Goal: Task Accomplishment & Management: Manage account settings

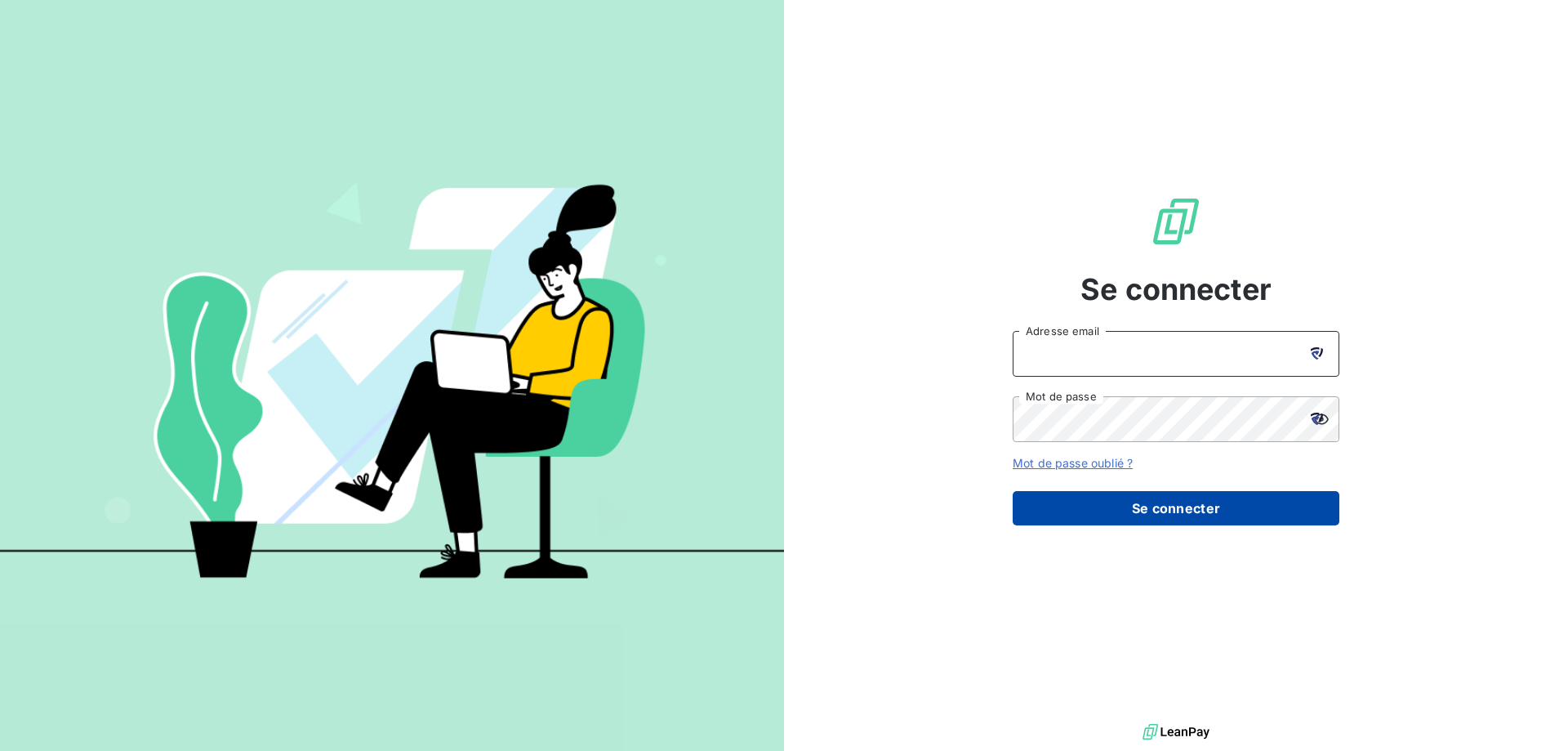
type input "[EMAIL_ADDRESS][DOMAIN_NAME]"
click at [1147, 506] on button "Se connecter" at bounding box center [1176, 508] width 327 height 35
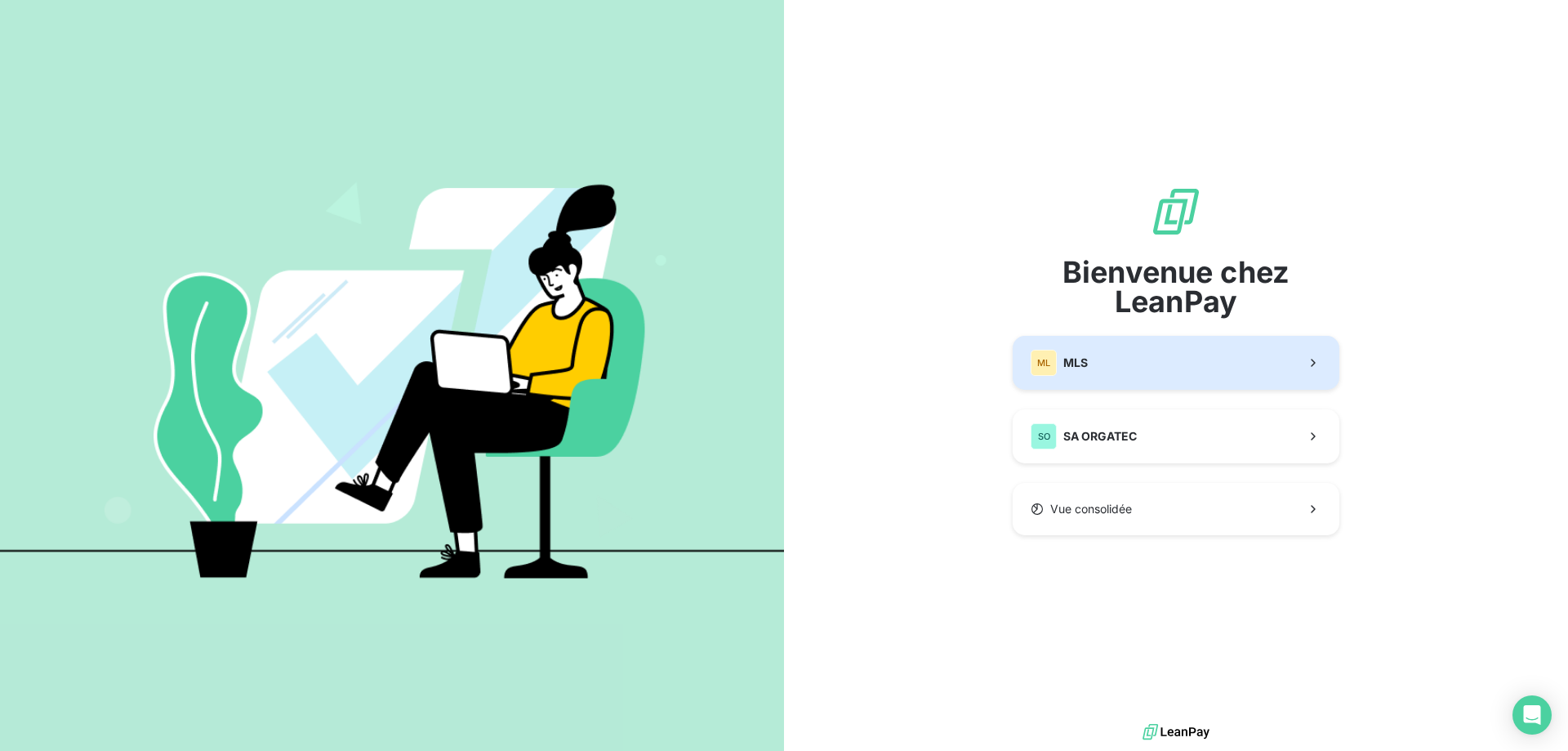
click at [1115, 361] on button "ML MLS" at bounding box center [1176, 362] width 327 height 54
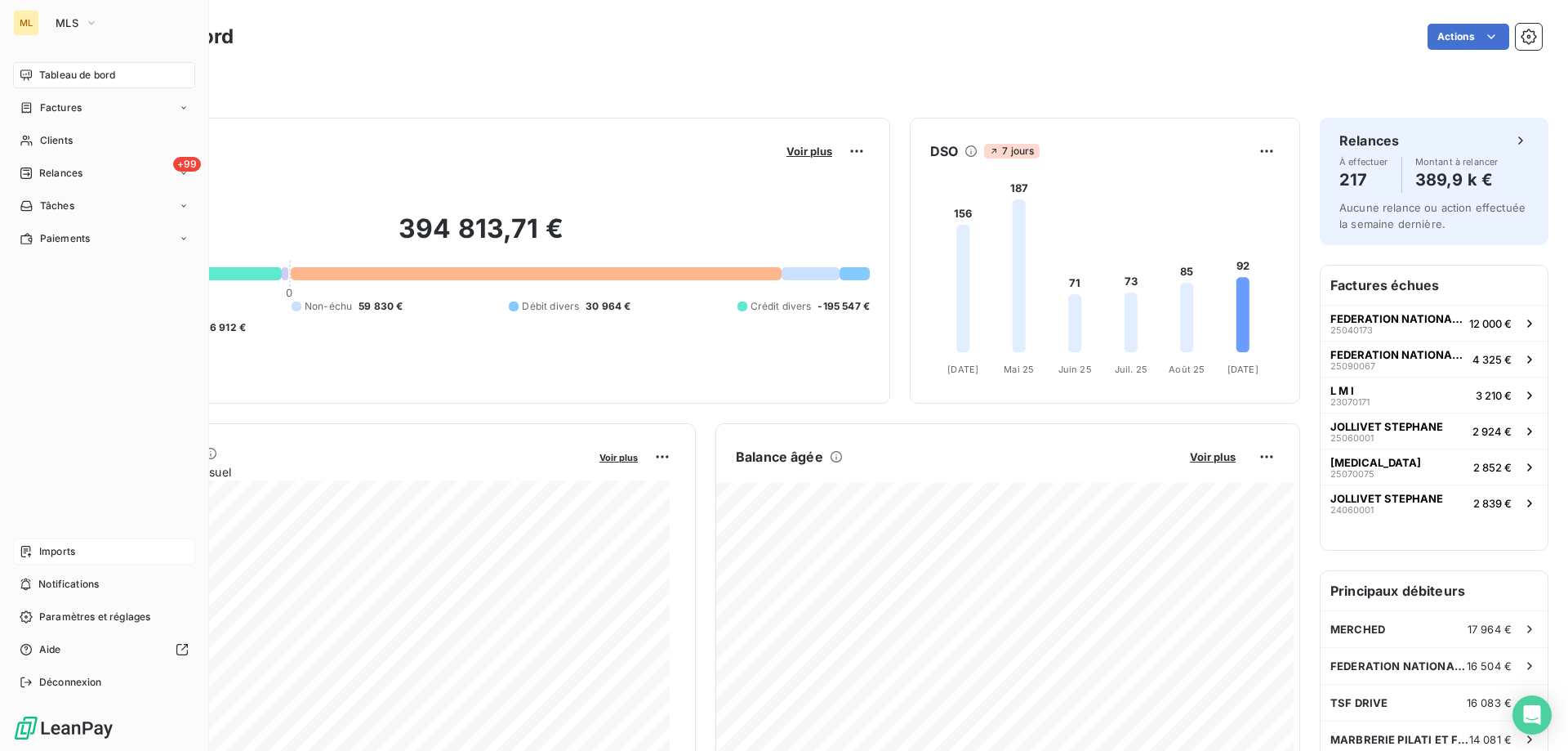
click at [62, 548] on span "Imports" at bounding box center [58, 551] width 36 height 15
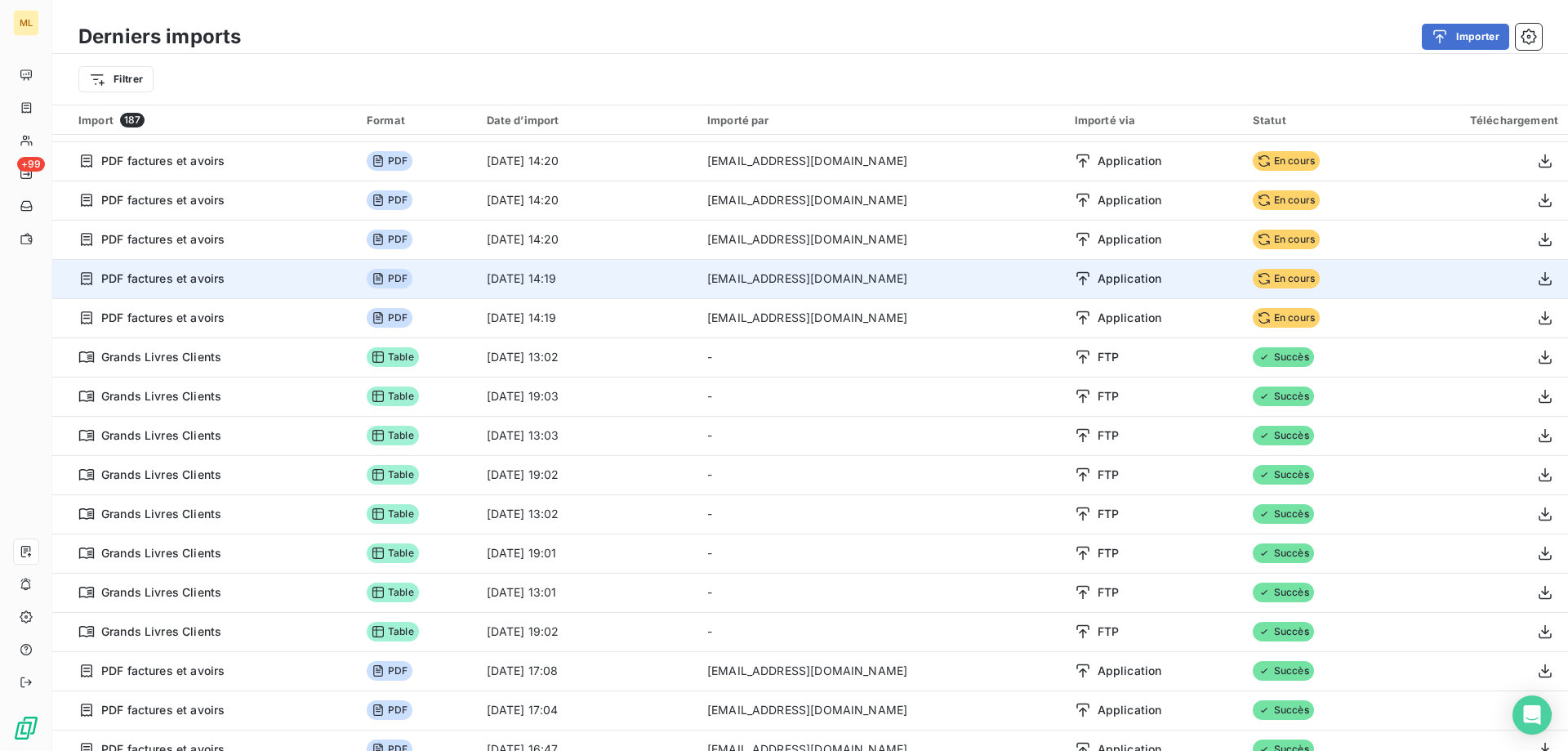
scroll to position [654, 0]
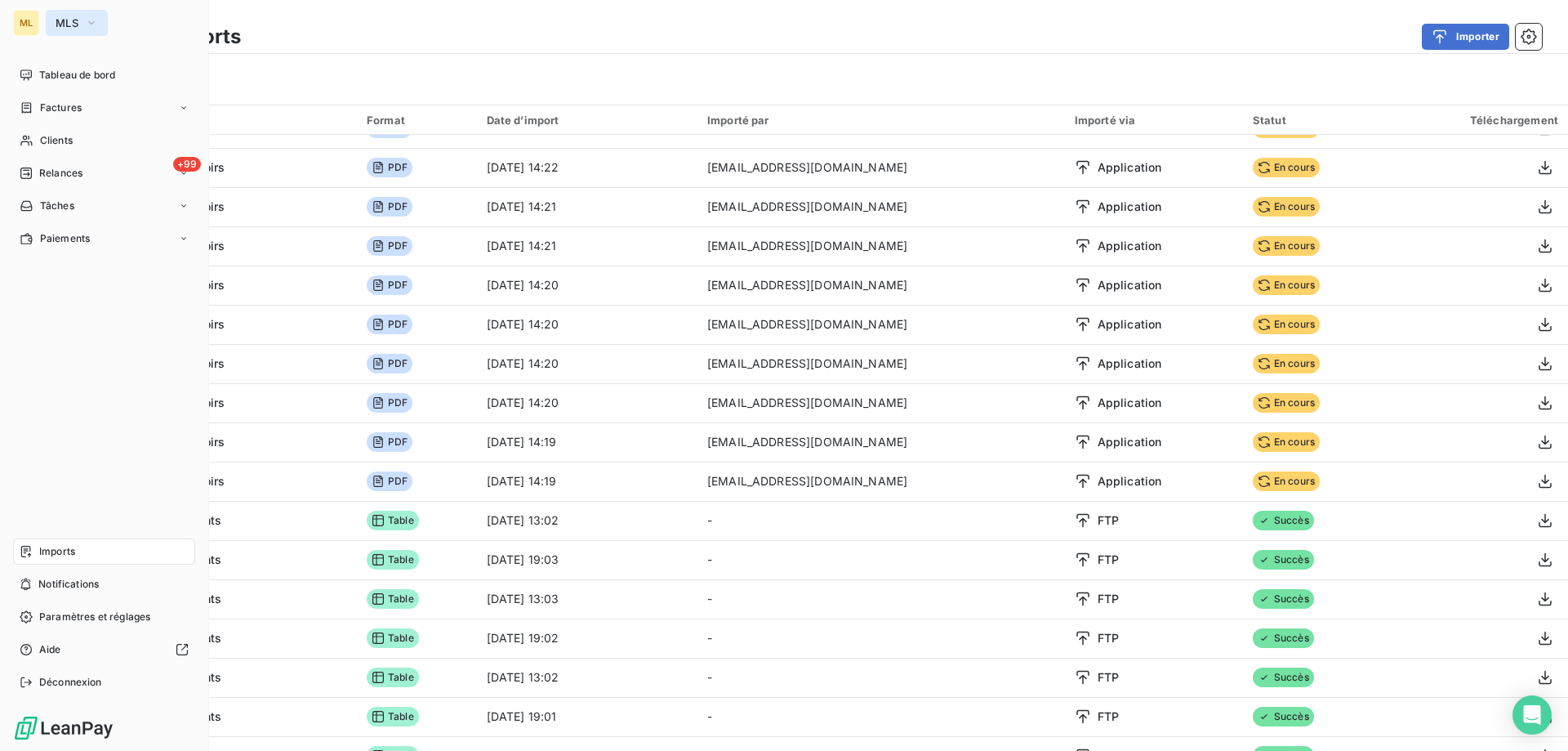
click at [75, 23] on span "MLS" at bounding box center [67, 23] width 23 height 13
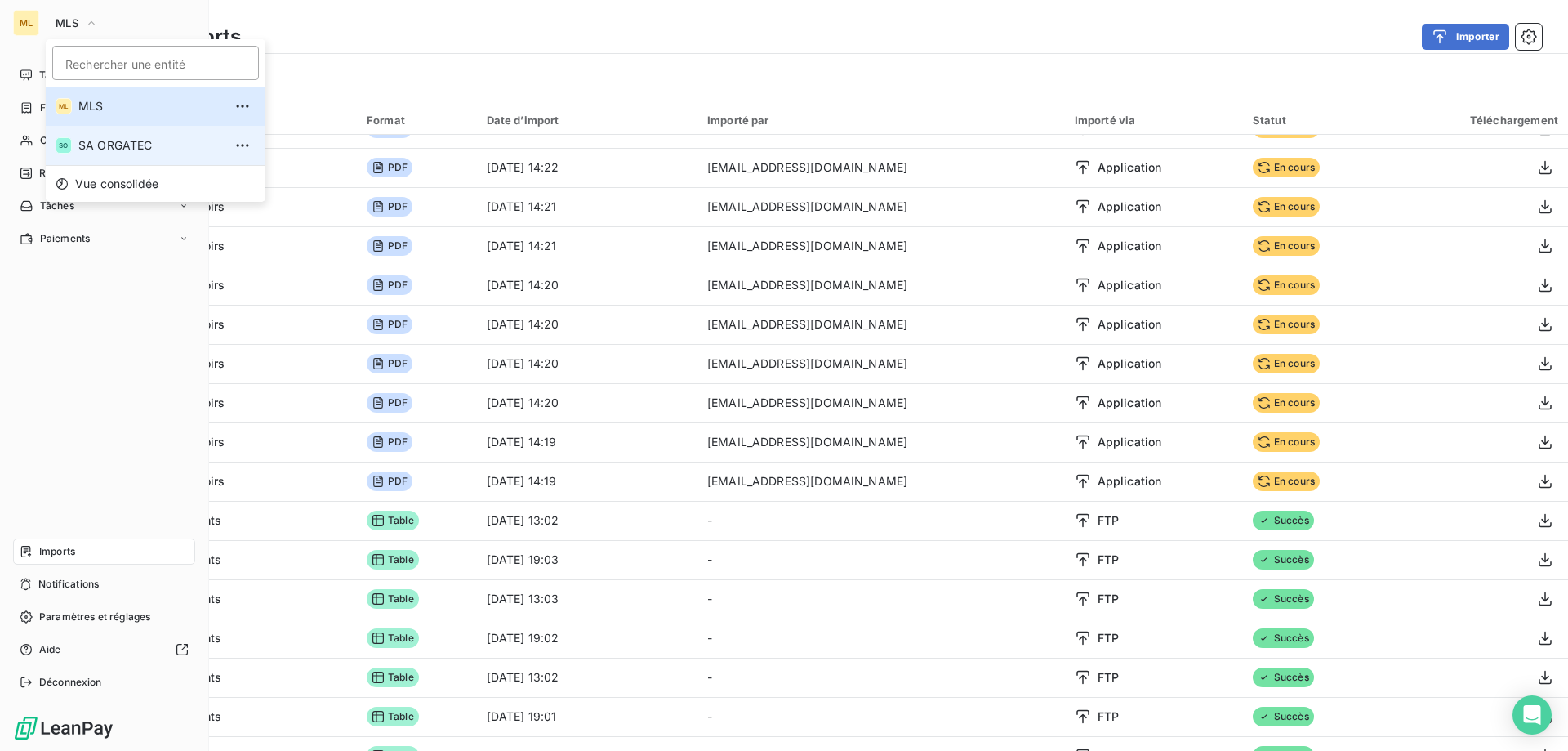
click at [101, 154] on li "SO SA ORGATEC" at bounding box center [155, 145] width 220 height 40
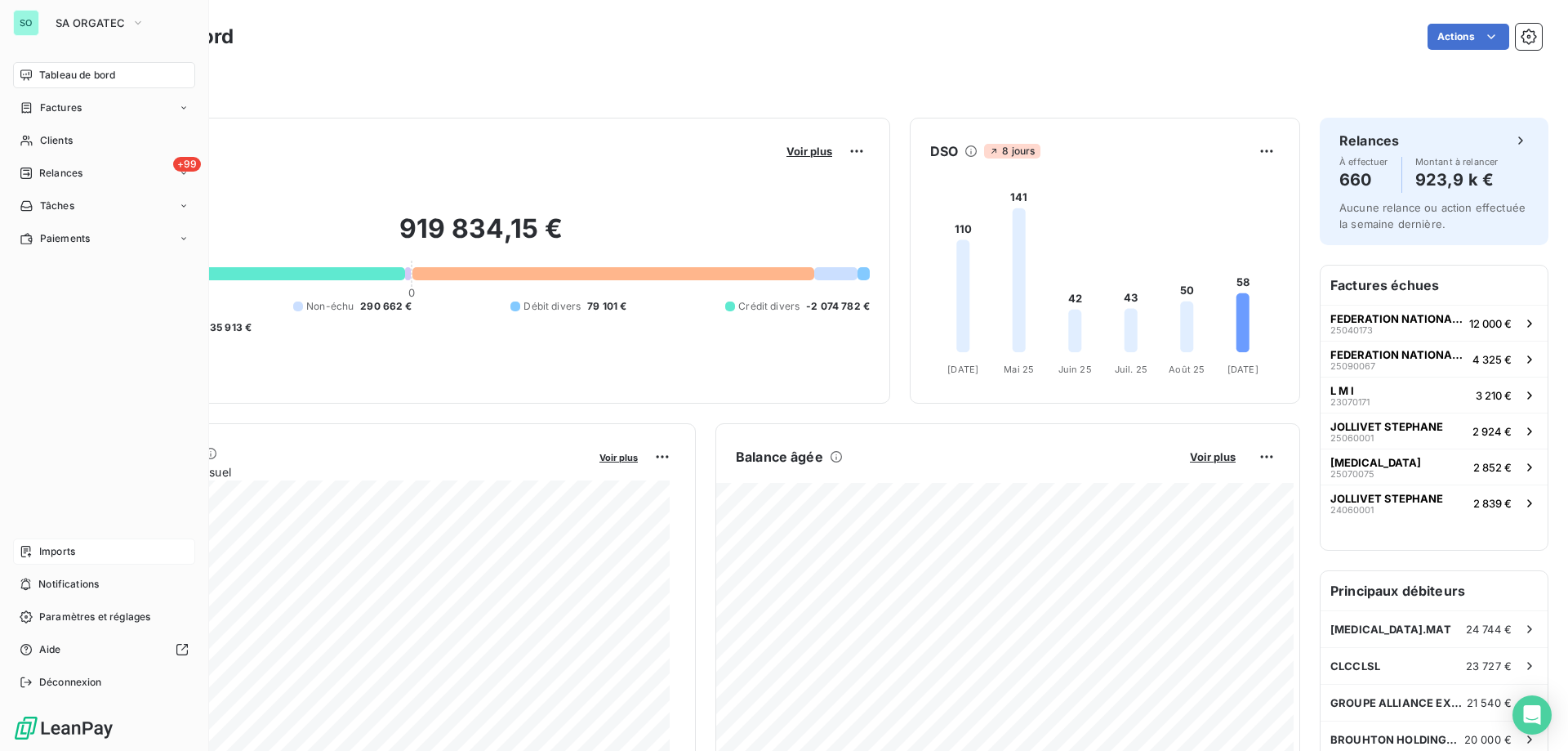
click at [71, 548] on span "Imports" at bounding box center [58, 551] width 36 height 15
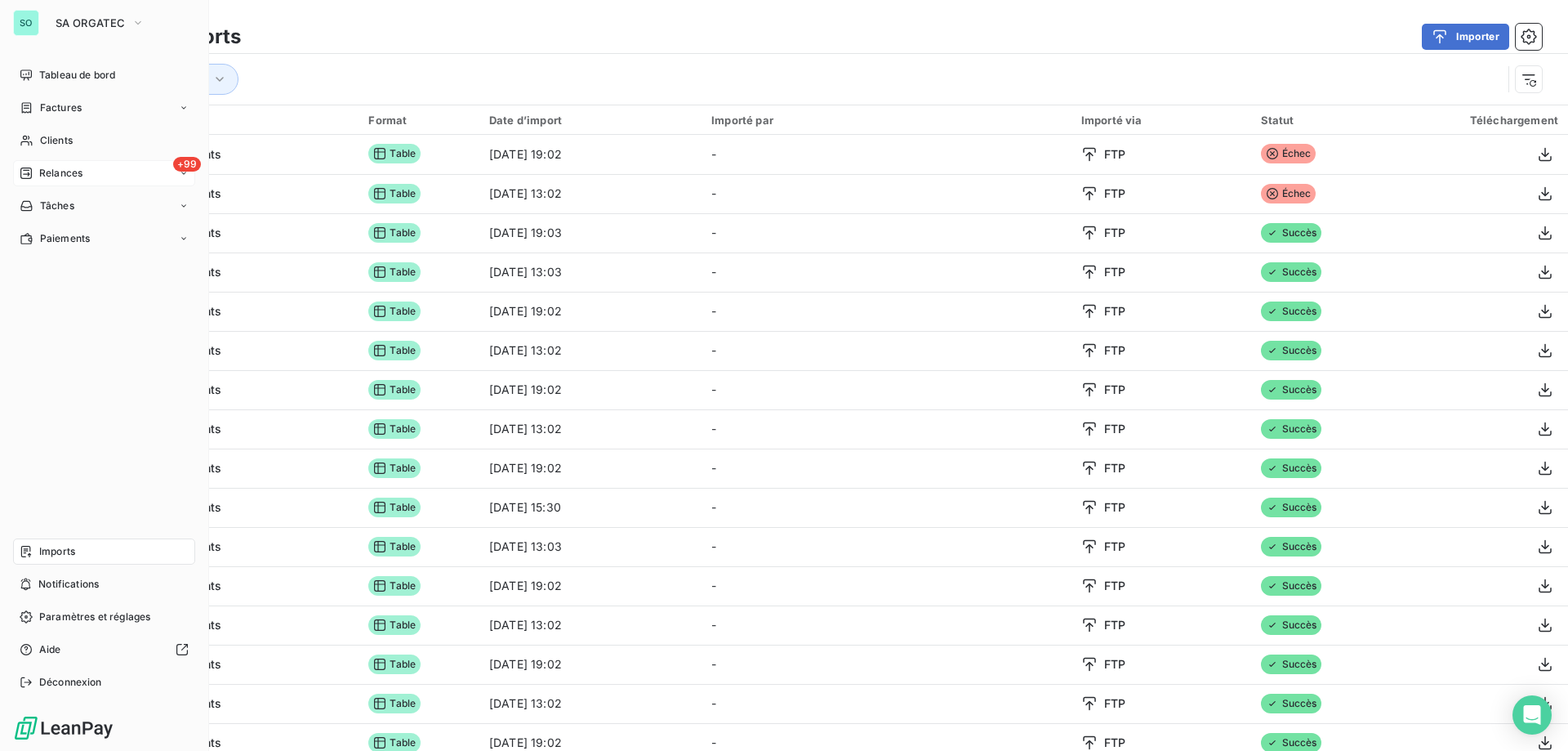
click at [185, 169] on span "+99" at bounding box center [187, 164] width 28 height 15
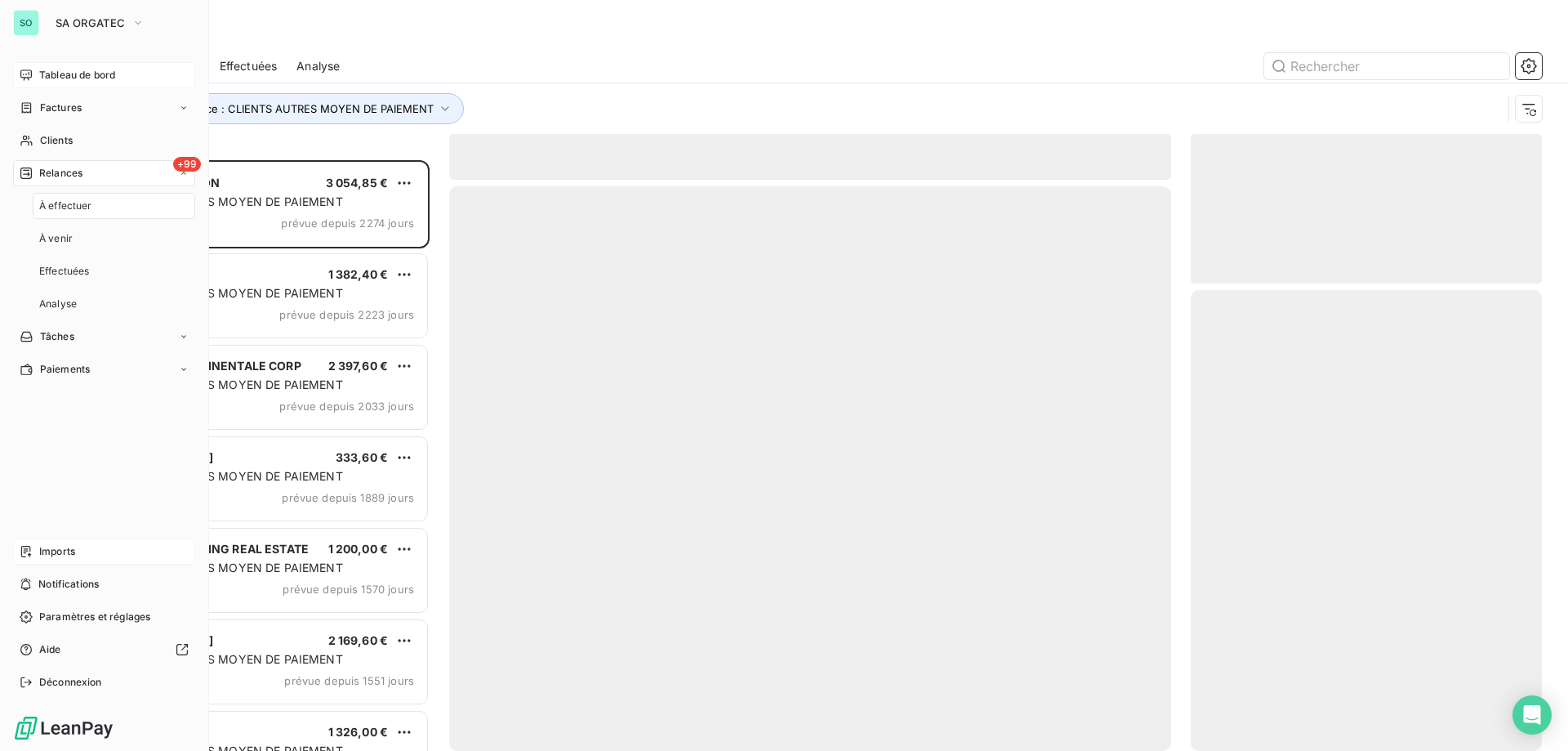
scroll to position [579, 339]
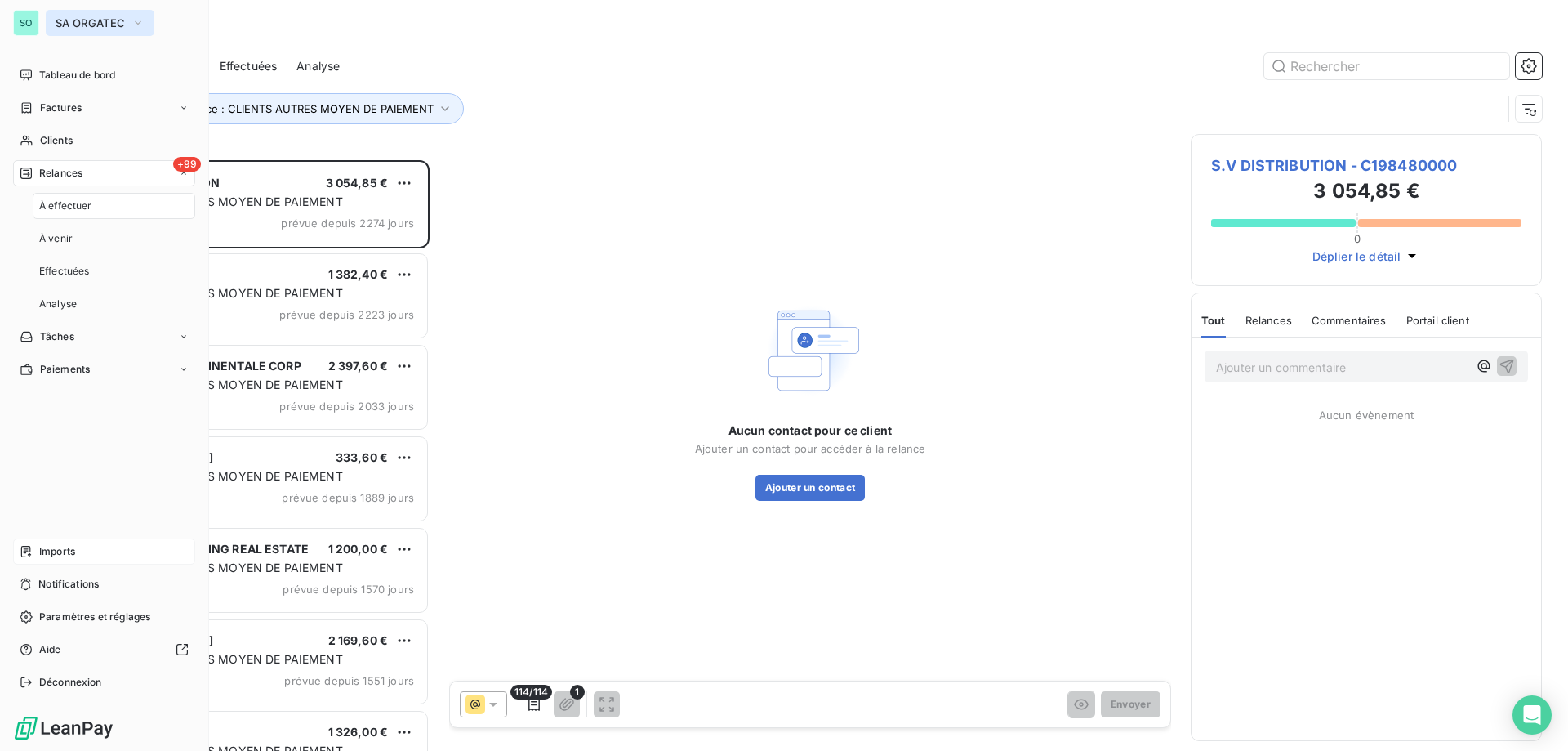
click at [108, 10] on button "SA ORGATEC" at bounding box center [100, 23] width 109 height 26
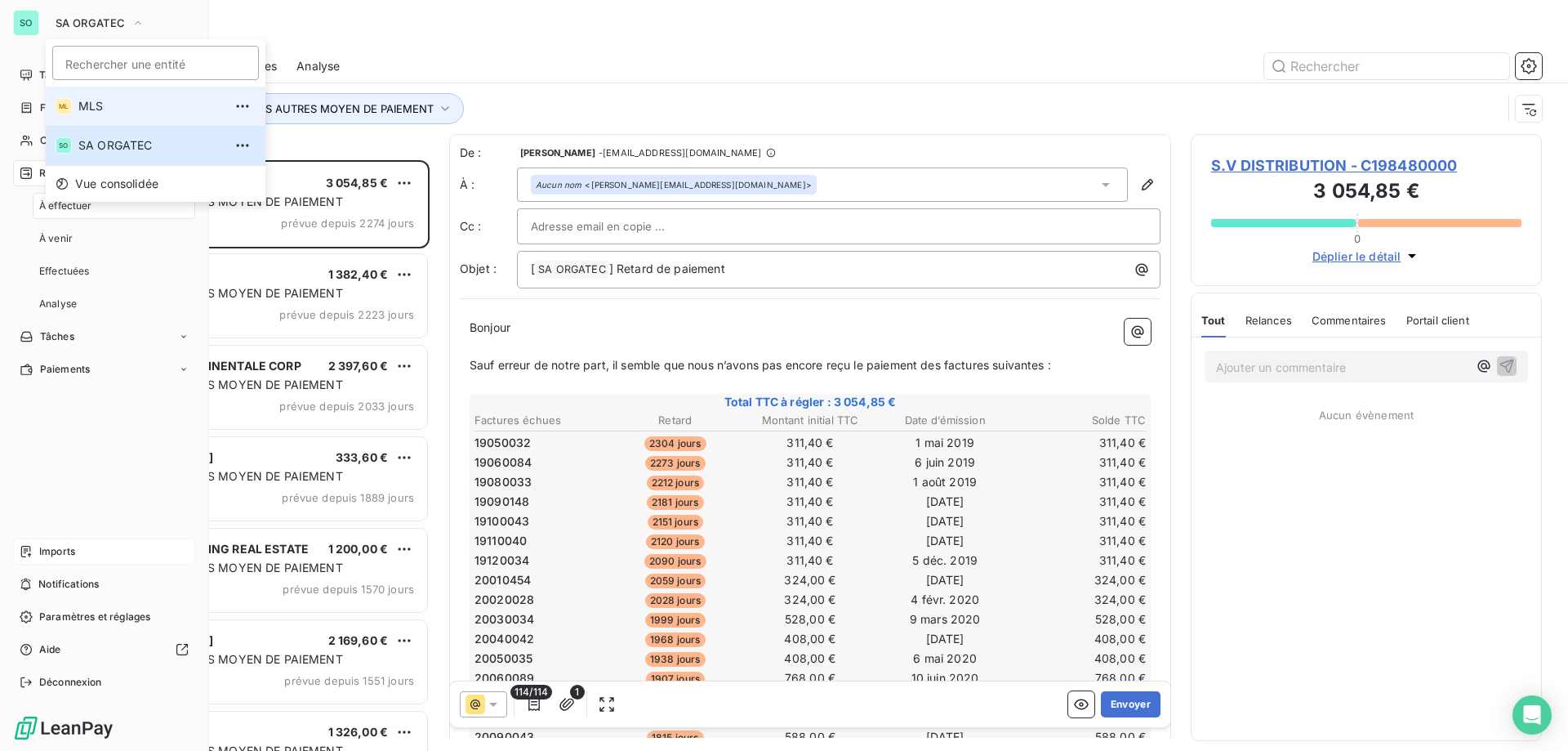
click at [92, 101] on span "MLS" at bounding box center [150, 106] width 144 height 17
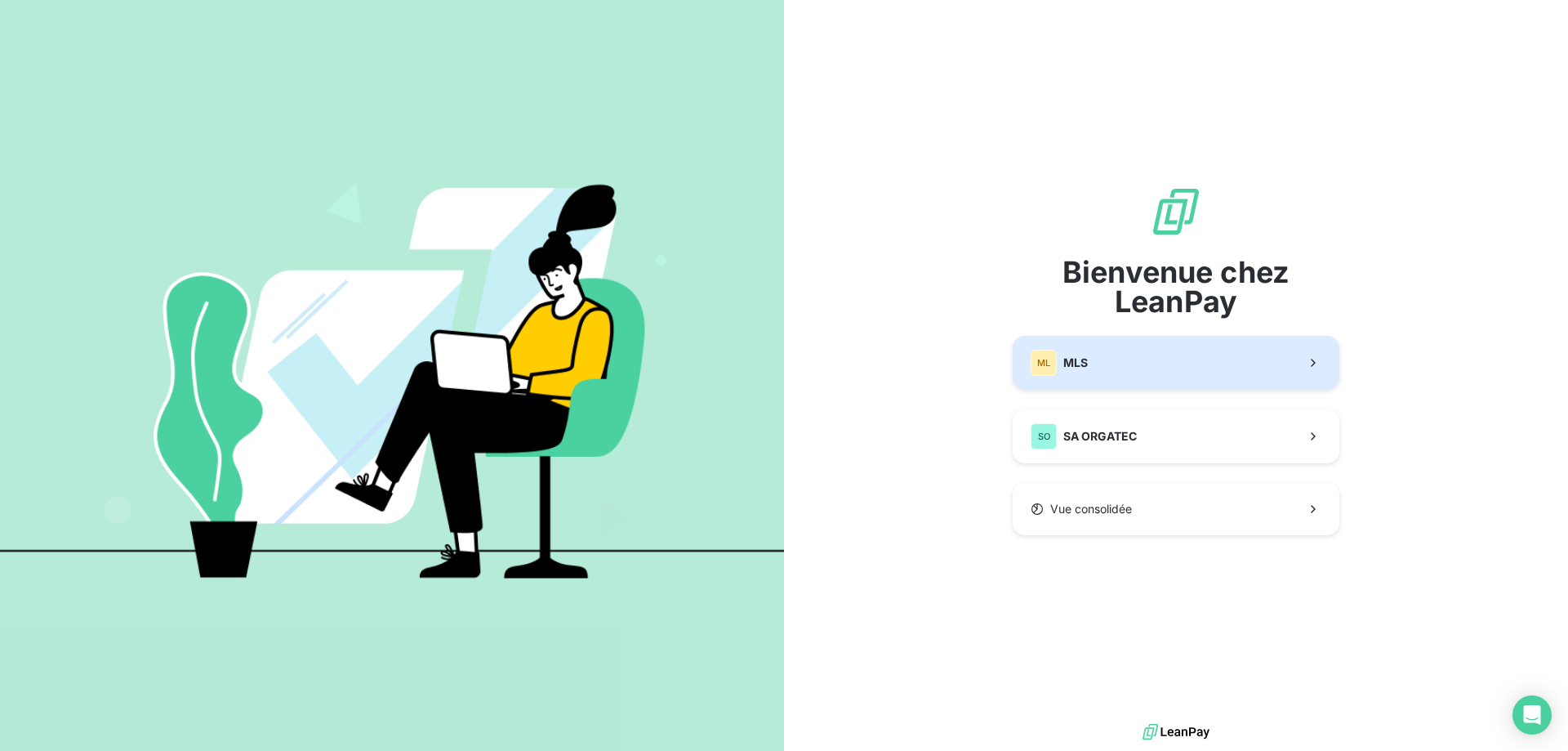
click at [1109, 372] on button "ML MLS" at bounding box center [1176, 362] width 327 height 54
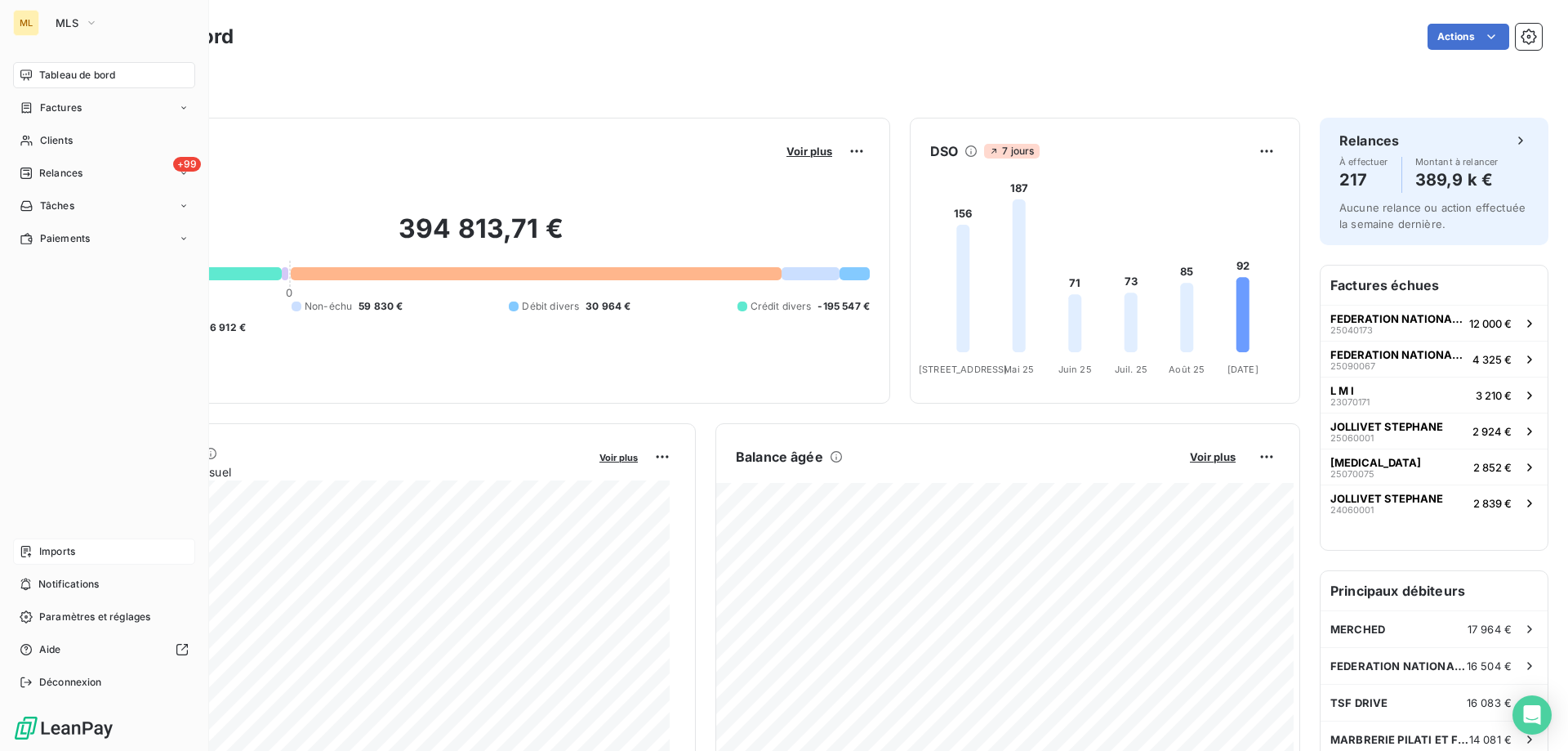
click at [59, 551] on span "Imports" at bounding box center [58, 551] width 36 height 15
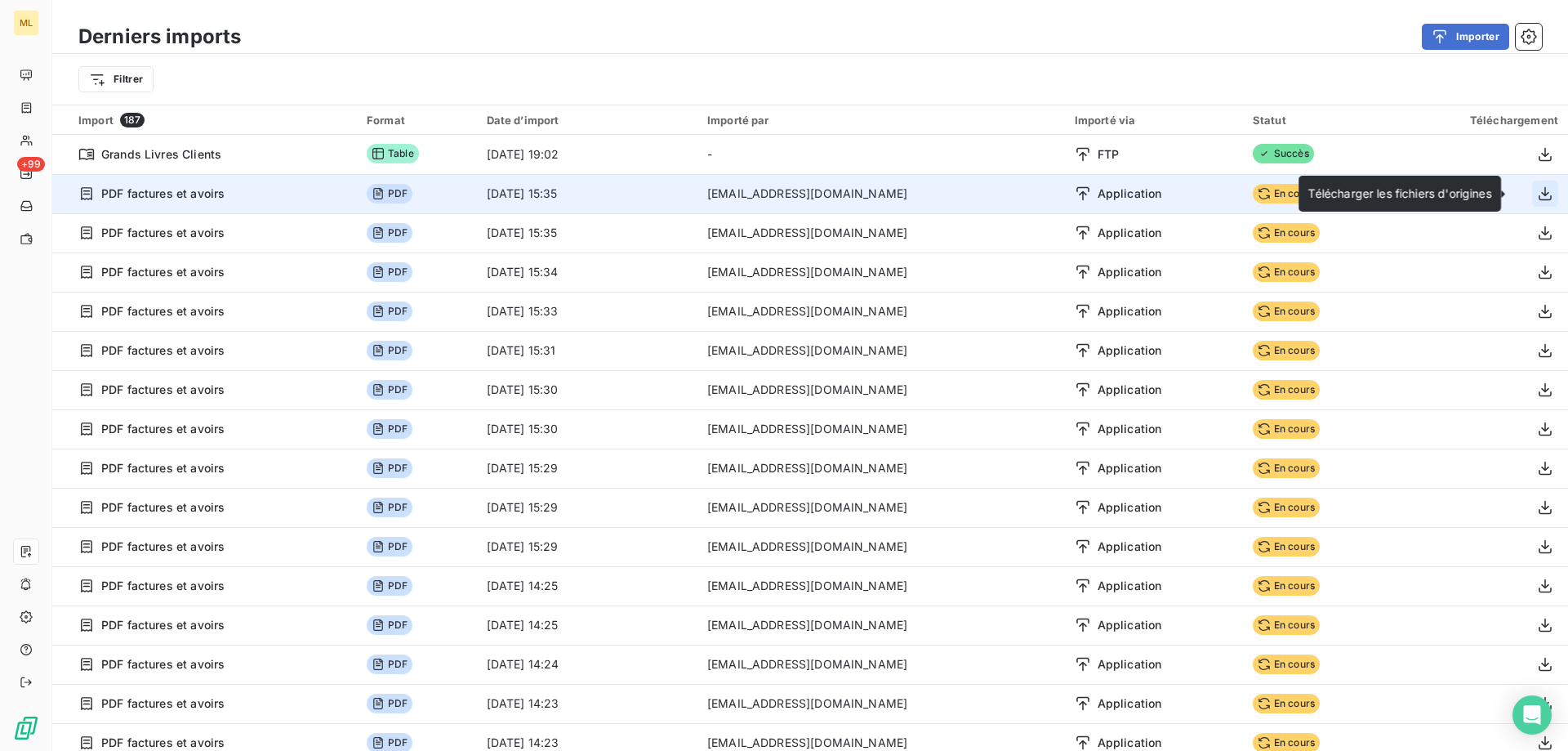
click at [1537, 193] on icon "button" at bounding box center [1546, 194] width 17 height 17
